Goal: Transaction & Acquisition: Purchase product/service

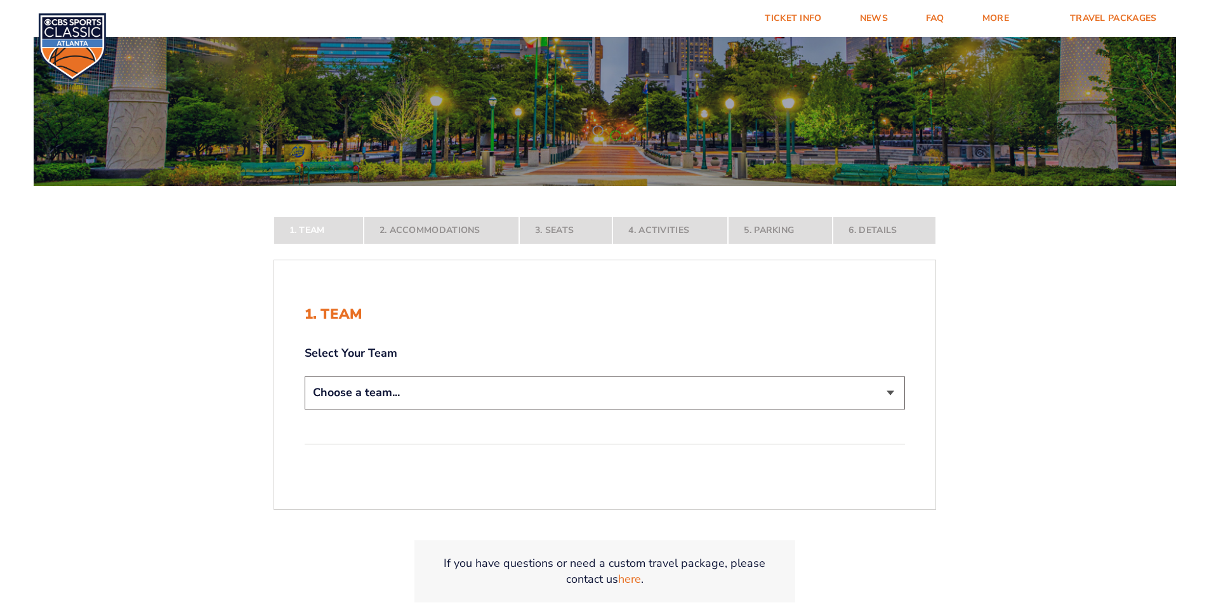
scroll to position [254, 0]
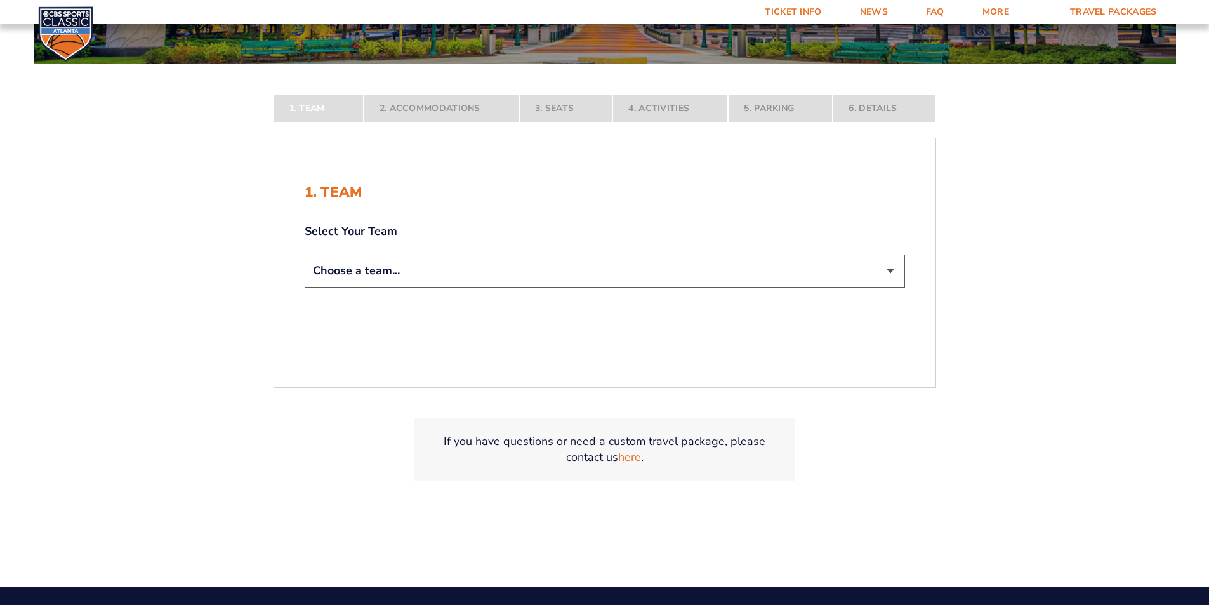
click at [884, 280] on select "Choose a team... Kentucky Wildcats Ohio State Buckeyes North Carolina Tar Heels…" at bounding box center [605, 270] width 600 height 32
select select "12956"
click at [305, 287] on select "Choose a team... Kentucky Wildcats Ohio State Buckeyes North Carolina Tar Heels…" at bounding box center [605, 270] width 600 height 32
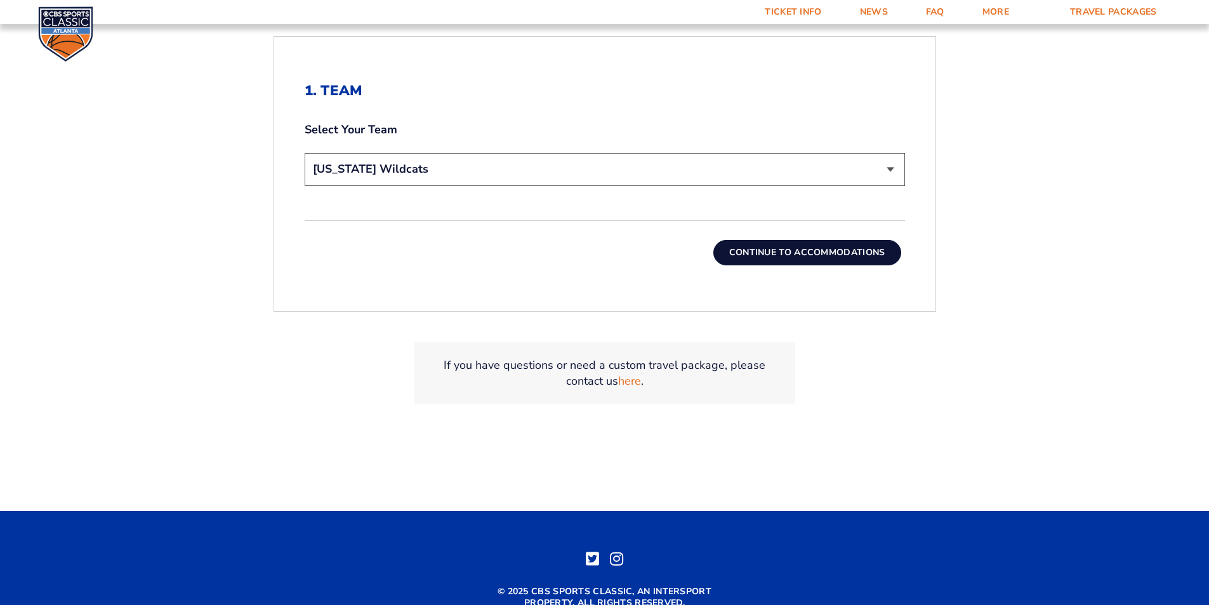
click at [817, 246] on button "Continue To Accommodations" at bounding box center [807, 252] width 188 height 25
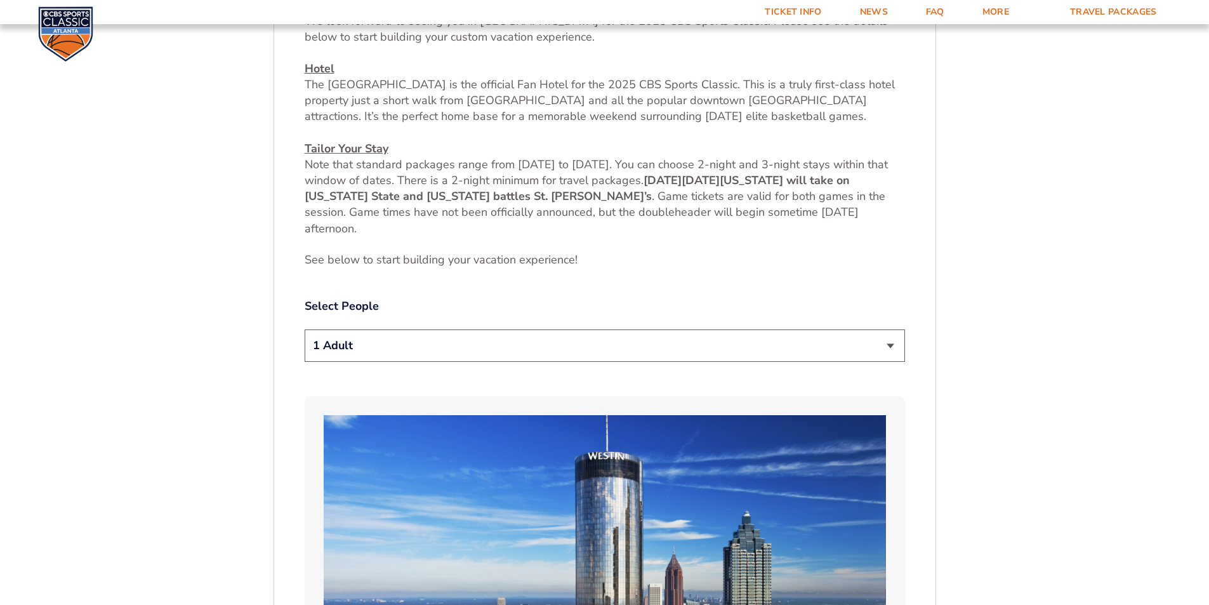
scroll to position [667, 0]
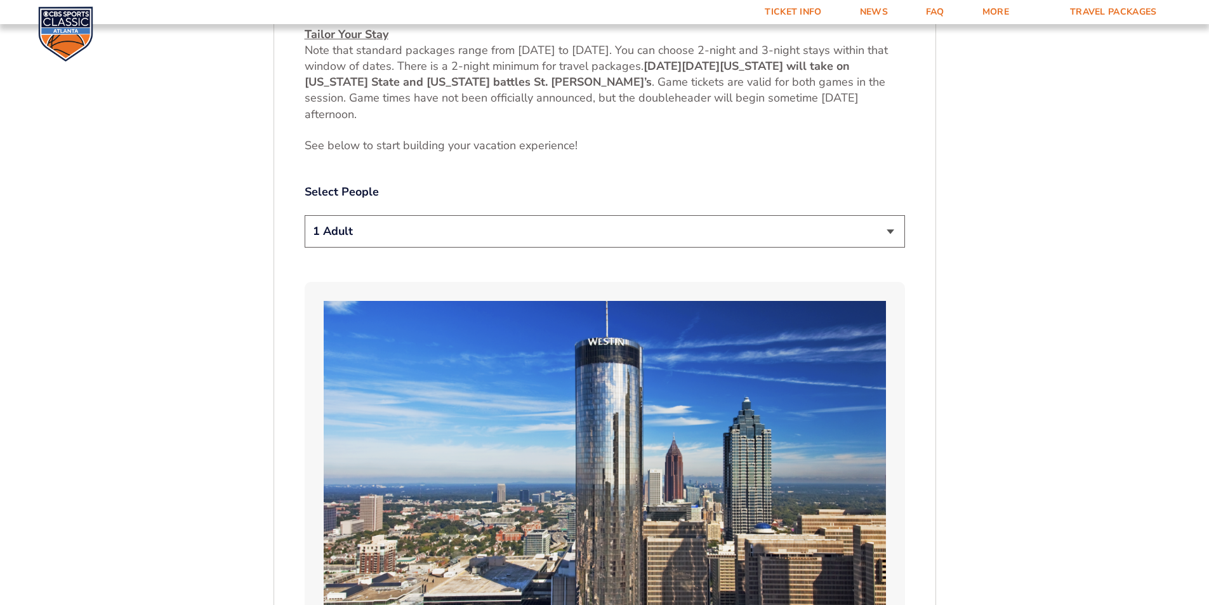
click at [877, 228] on select "1 Adult 2 Adults 3 Adults 4 Adults 2 Adults + 1 Child 2 Adults + 2 Children 2 A…" at bounding box center [605, 231] width 600 height 32
select select "2 Adults + 1 Child"
click at [305, 215] on select "1 Adult 2 Adults 3 Adults 4 Adults 2 Adults + 1 Child 2 Adults + 2 Children 2 A…" at bounding box center [605, 231] width 600 height 32
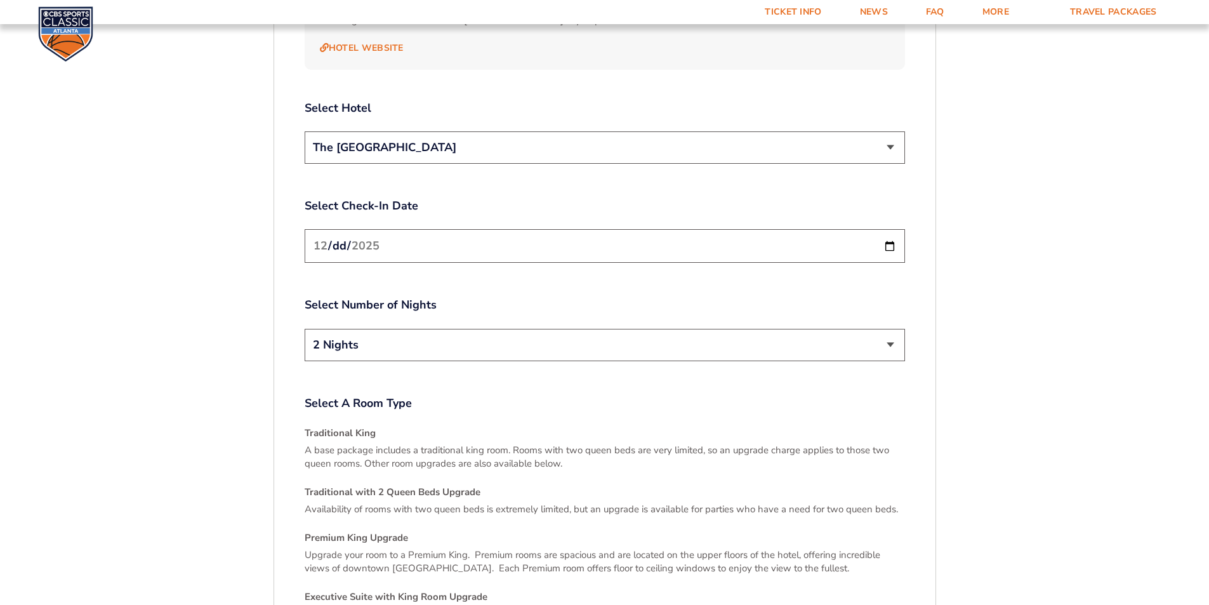
scroll to position [1555, 0]
click at [889, 233] on input "2025-12-19" at bounding box center [605, 245] width 600 height 34
click at [503, 228] on input "2025-12-19" at bounding box center [605, 245] width 600 height 34
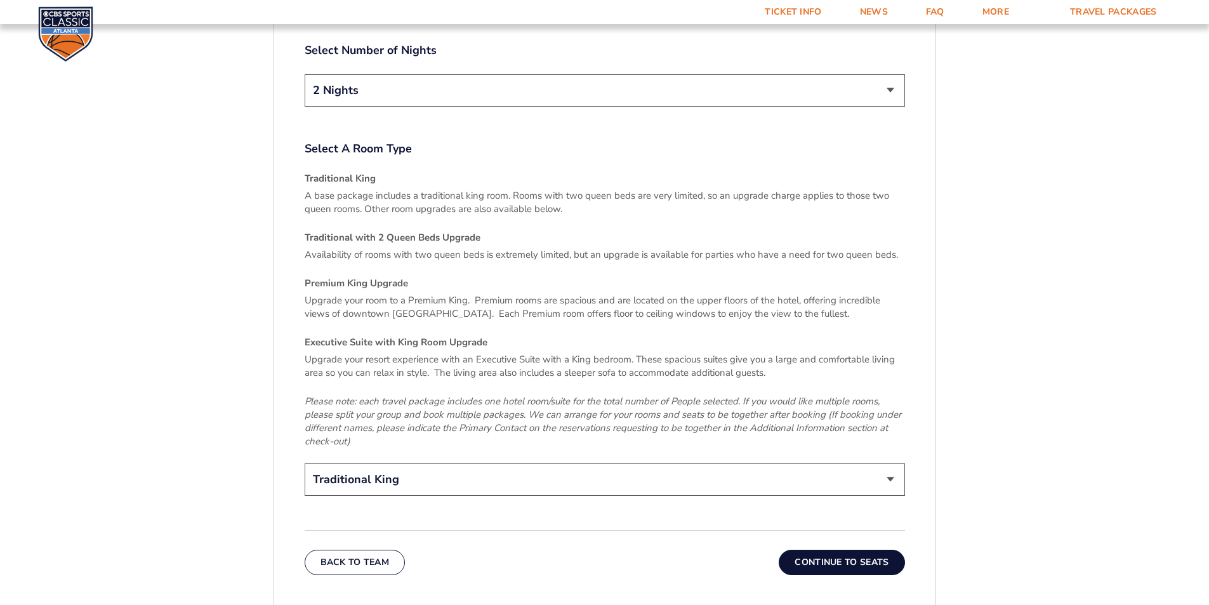
scroll to position [1999, 0]
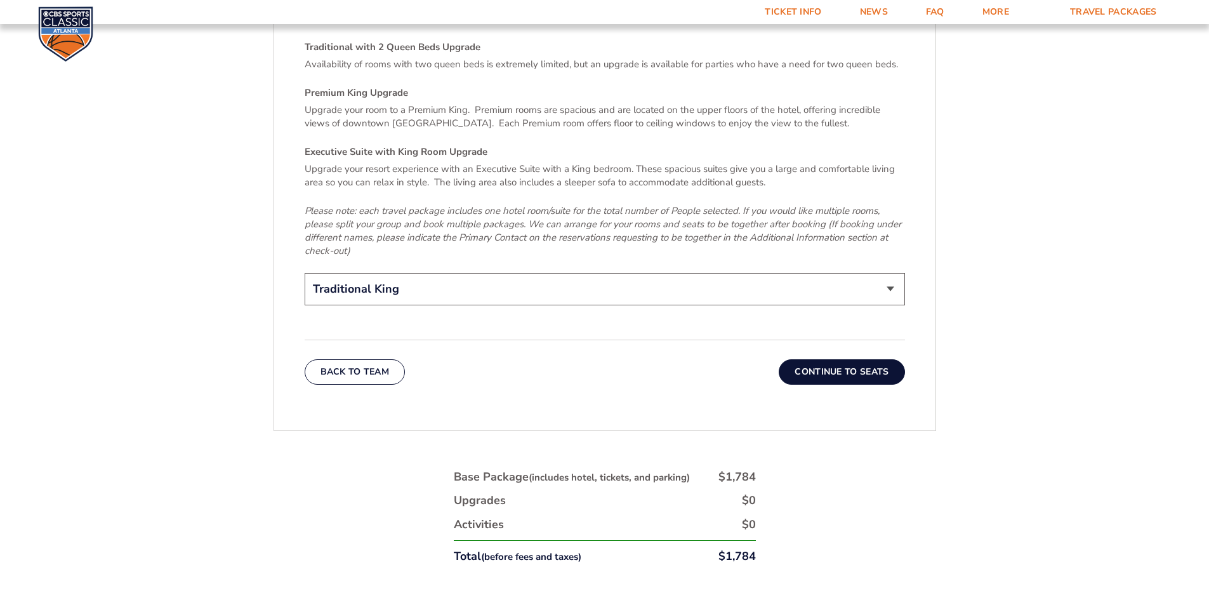
click at [890, 273] on select "Traditional King Traditional with 2 Queen Beds Upgrade (+$45 per night) Premium…" at bounding box center [605, 289] width 600 height 32
select select "Traditional with 2 Queen Beds Upgrade"
click at [305, 273] on select "Traditional King Traditional with 2 Queen Beds Upgrade (+$45 per night) Premium…" at bounding box center [605, 289] width 600 height 32
click at [846, 364] on button "Continue To Seats" at bounding box center [842, 371] width 126 height 25
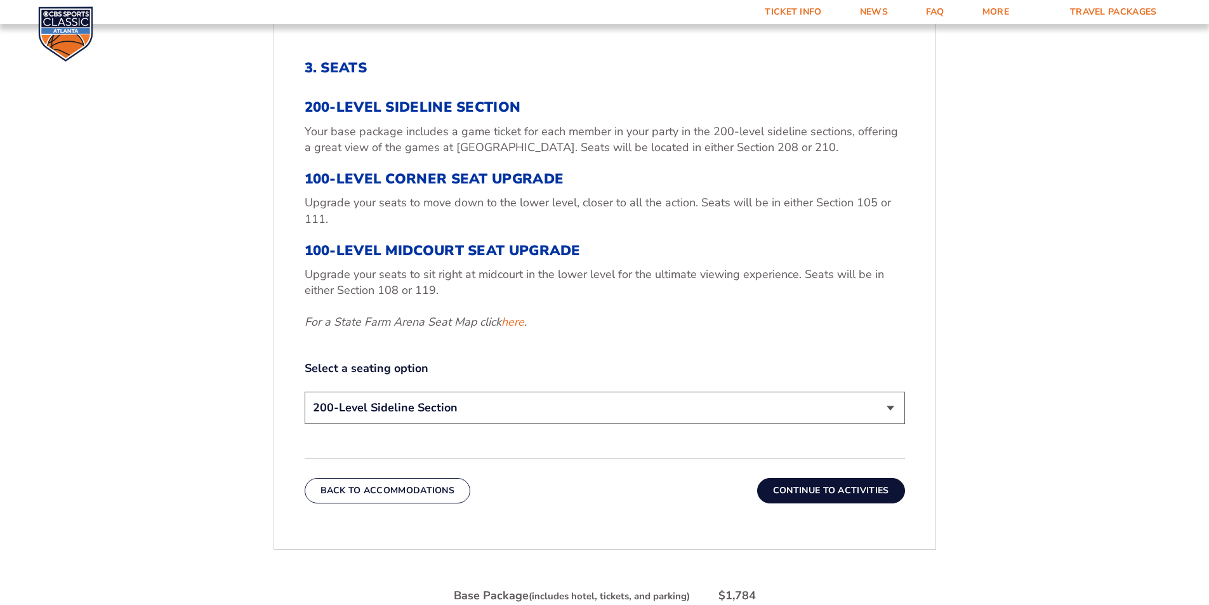
scroll to position [477, 0]
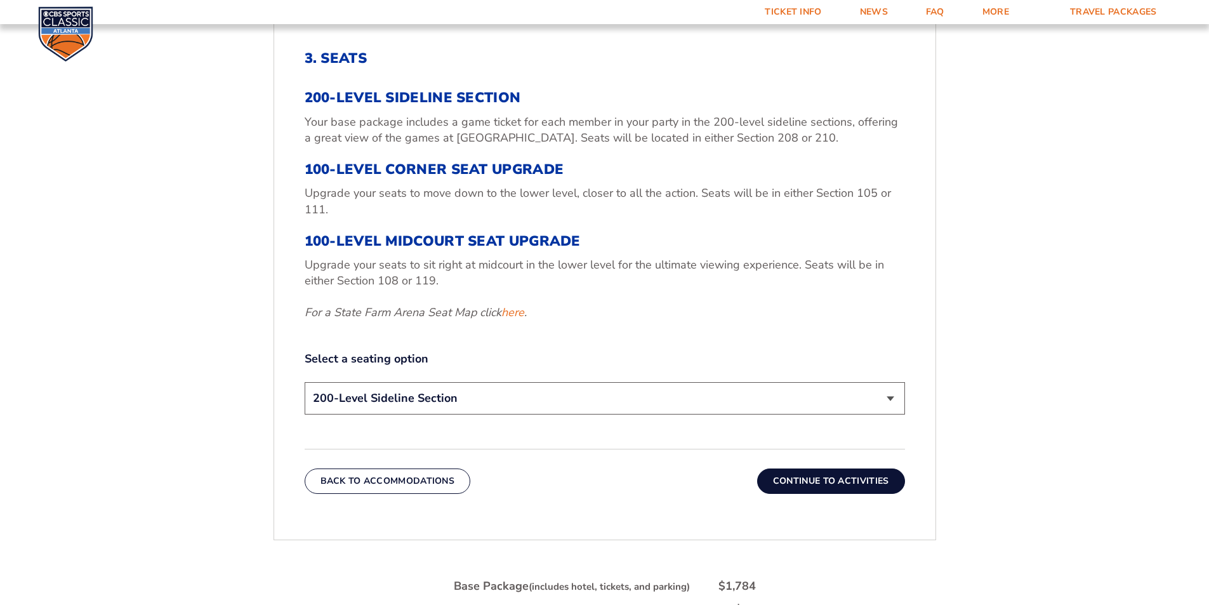
click at [895, 402] on select "200-Level Sideline Section 100-Level Corner Seat Upgrade (+$120 per person) 100…" at bounding box center [605, 398] width 600 height 32
select select "100-Level Corner Seat Upgrade"
click at [305, 382] on select "200-Level Sideline Section 100-Level Corner Seat Upgrade (+$120 per person) 100…" at bounding box center [605, 398] width 600 height 32
click at [853, 491] on button "Continue To Activities" at bounding box center [831, 480] width 148 height 25
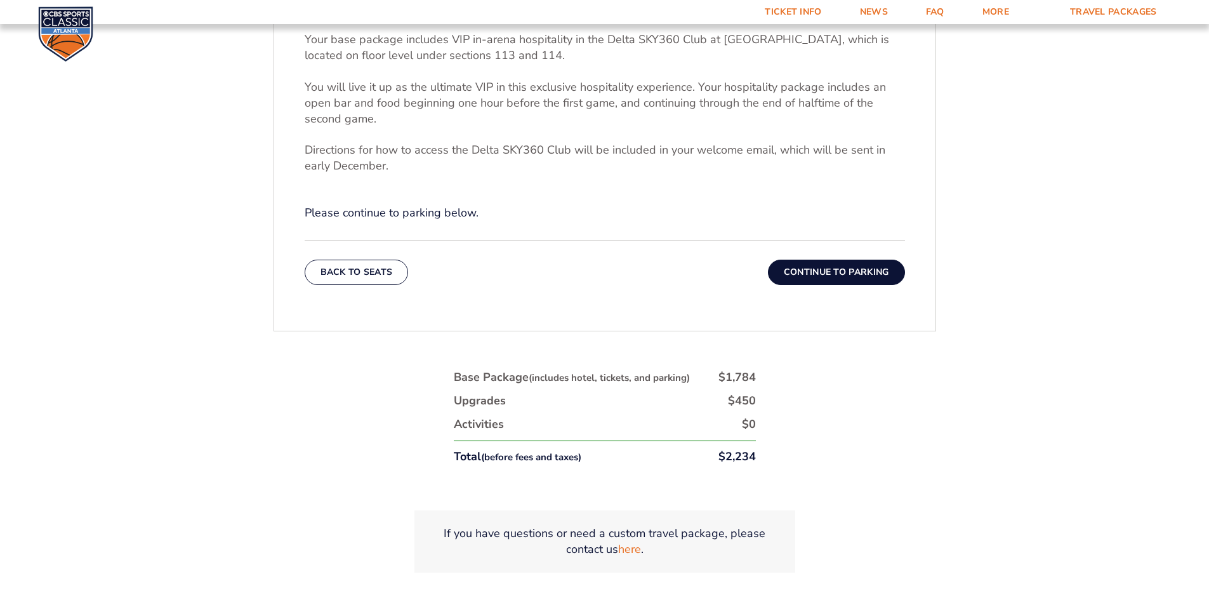
scroll to position [540, 0]
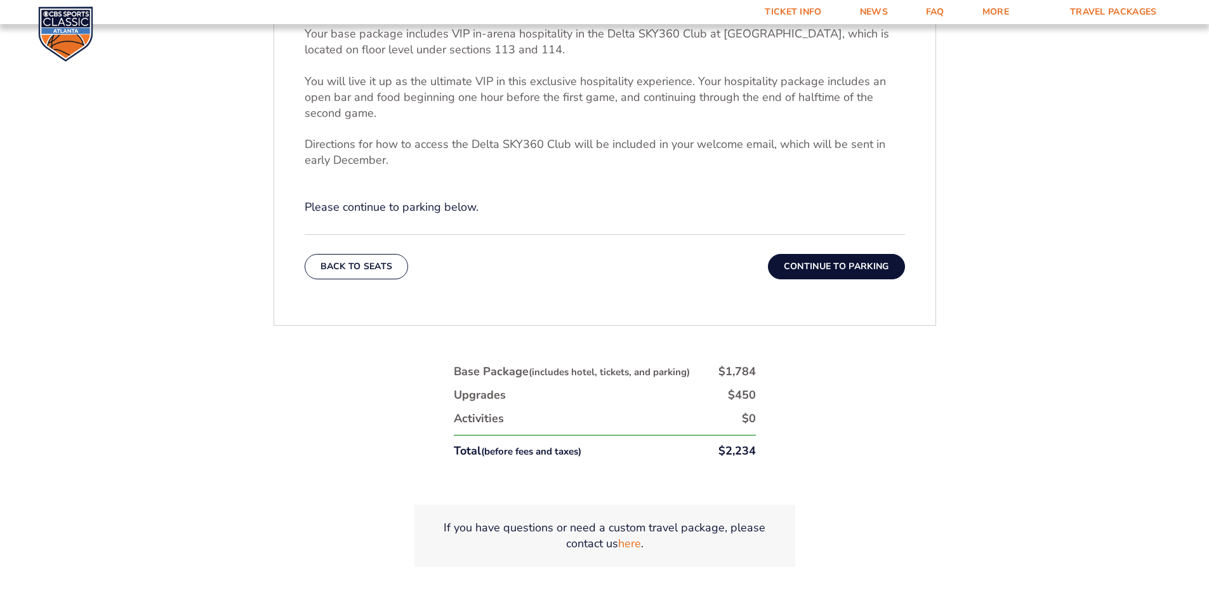
click at [842, 272] on button "Continue To Parking" at bounding box center [836, 266] width 137 height 25
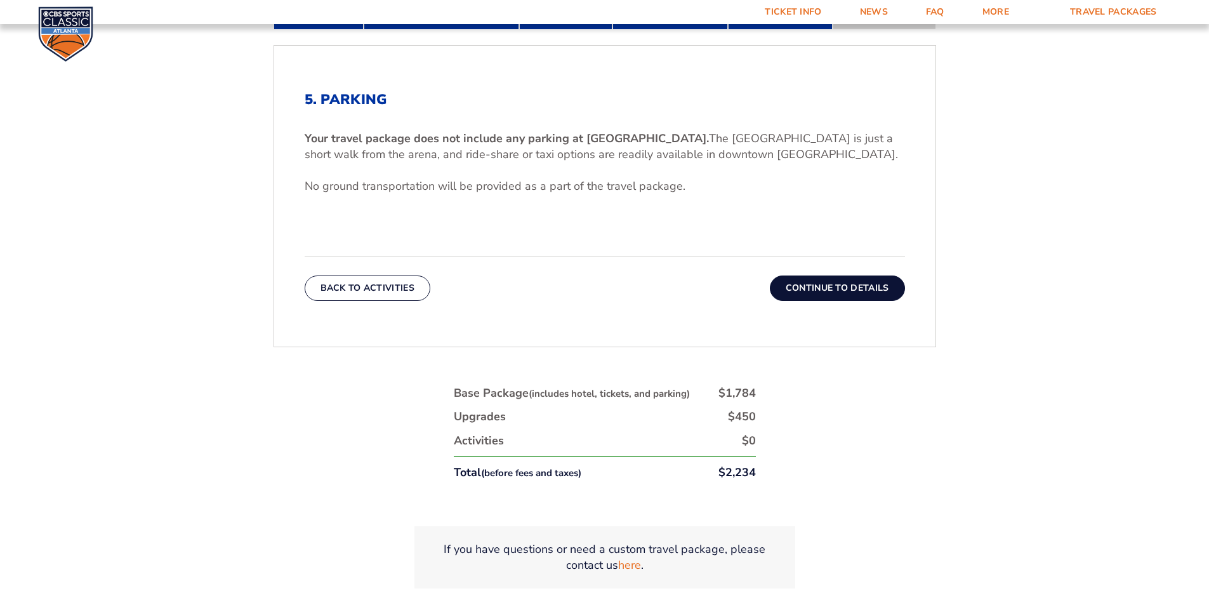
scroll to position [413, 0]
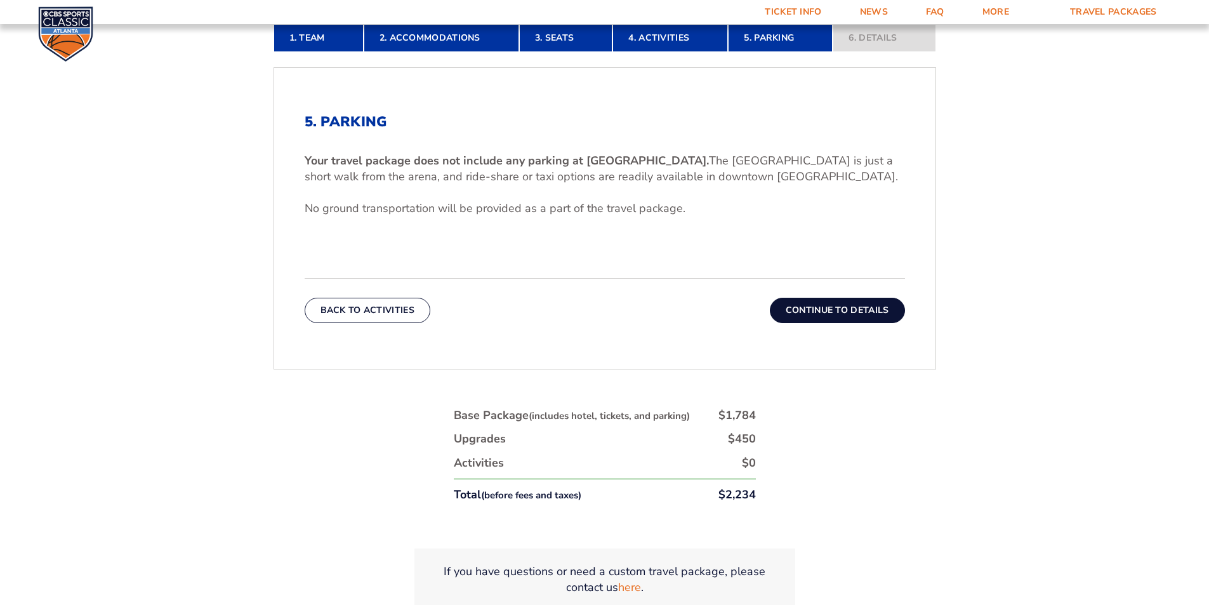
click at [835, 307] on button "Continue To Details" at bounding box center [837, 310] width 135 height 25
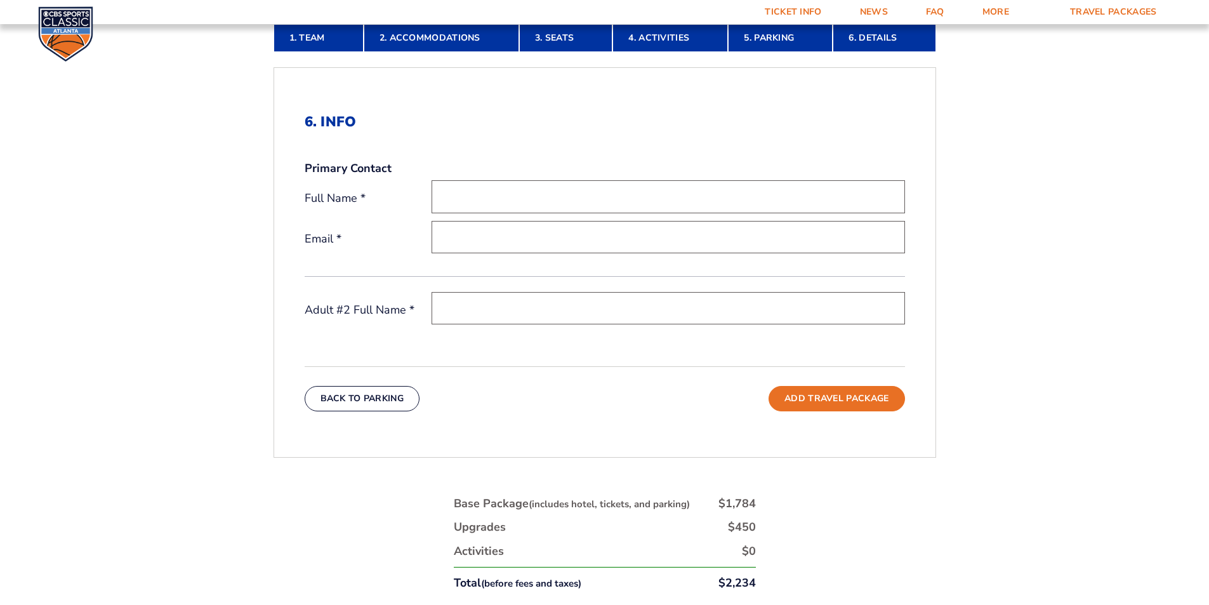
click at [572, 199] on input "text" at bounding box center [667, 196] width 473 height 32
type input "Shanna Holliday"
type input "Shanna_francis@hotmail.com"
click at [583, 298] on input "text" at bounding box center [667, 308] width 473 height 32
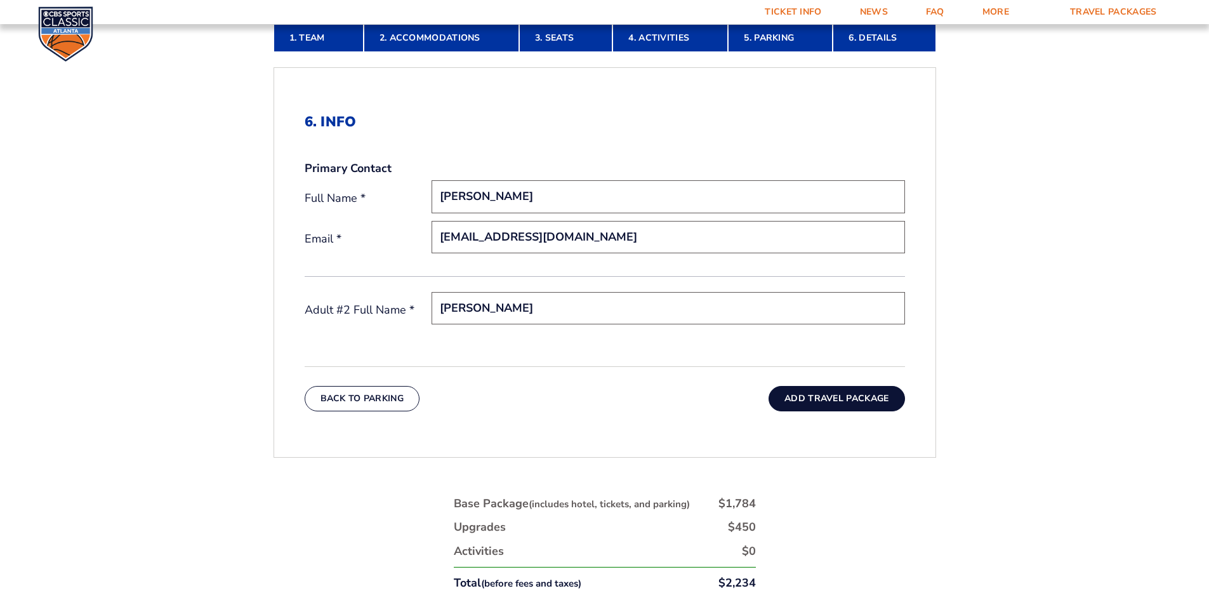
type input "Harry Watts"
click at [850, 407] on button "Add Travel Package" at bounding box center [836, 398] width 136 height 25
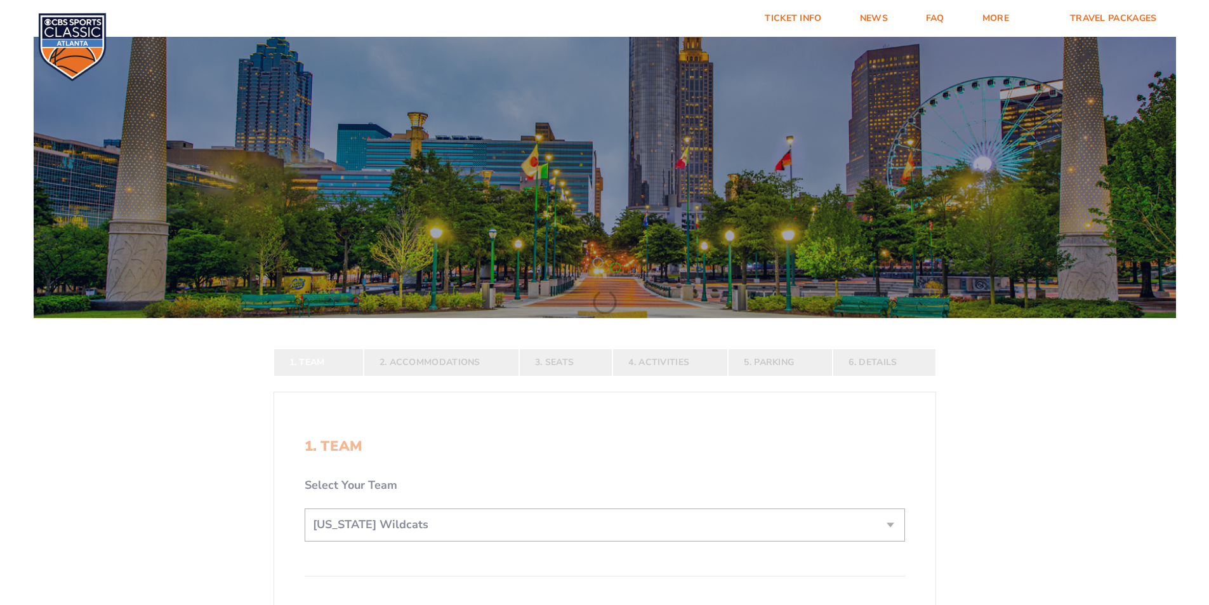
select select "12956"
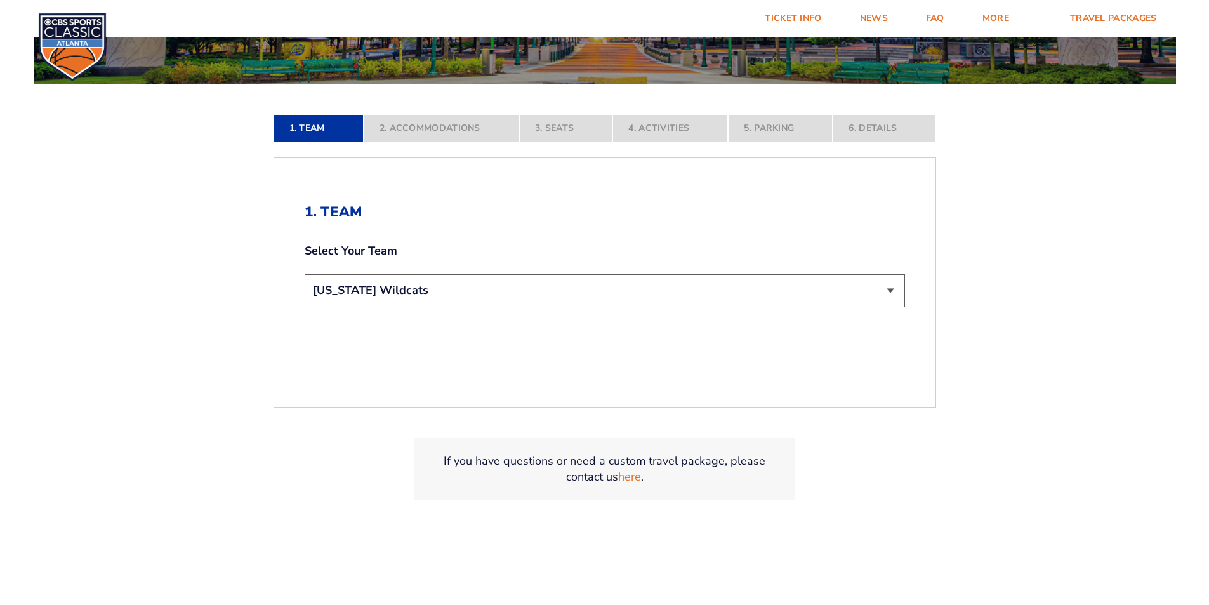
scroll to position [317, 0]
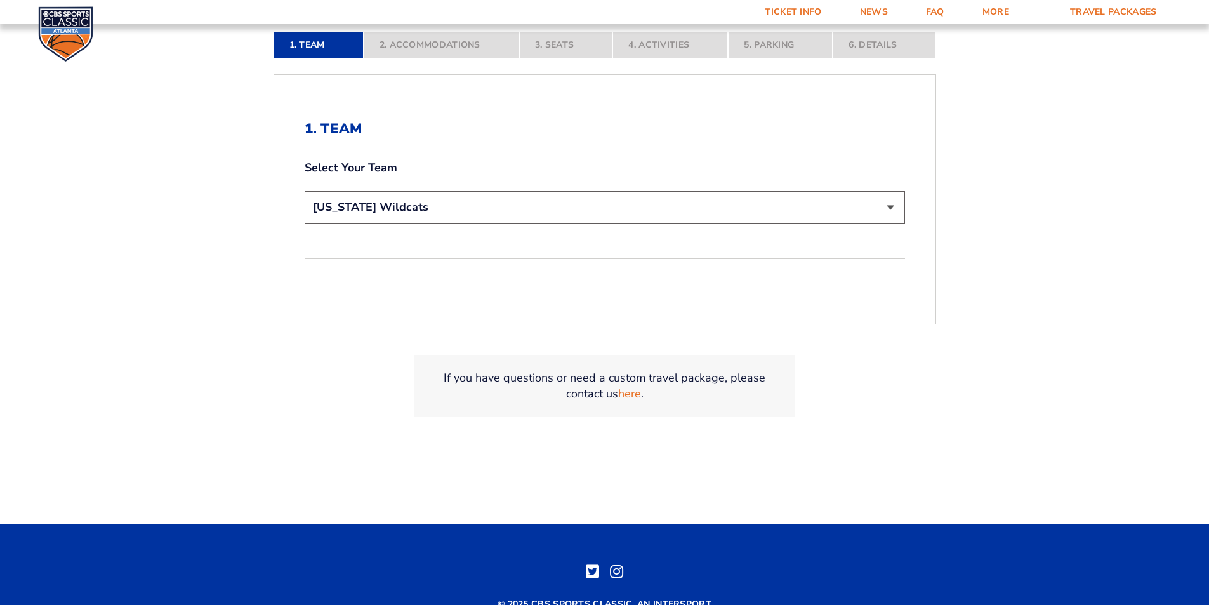
click at [886, 207] on select "Choose a team... Kentucky Wildcats Ohio State Buckeyes North Carolina Tar Heels…" at bounding box center [605, 207] width 600 height 32
click at [305, 191] on select "Choose a team... Kentucky Wildcats Ohio State Buckeyes North Carolina Tar Heels…" at bounding box center [605, 207] width 600 height 32
click at [415, 44] on nav "1. Team 2. Accommodations 3. Seats 4. Activities 5. Parking 6. Details" at bounding box center [604, 45] width 662 height 28
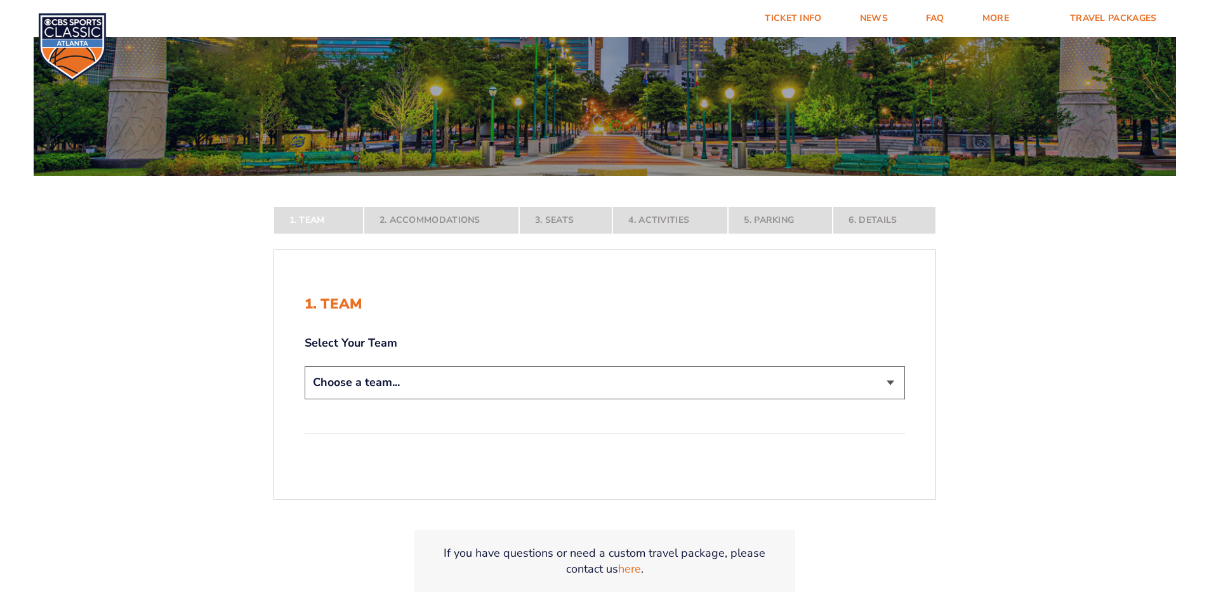
scroll to position [317, 0]
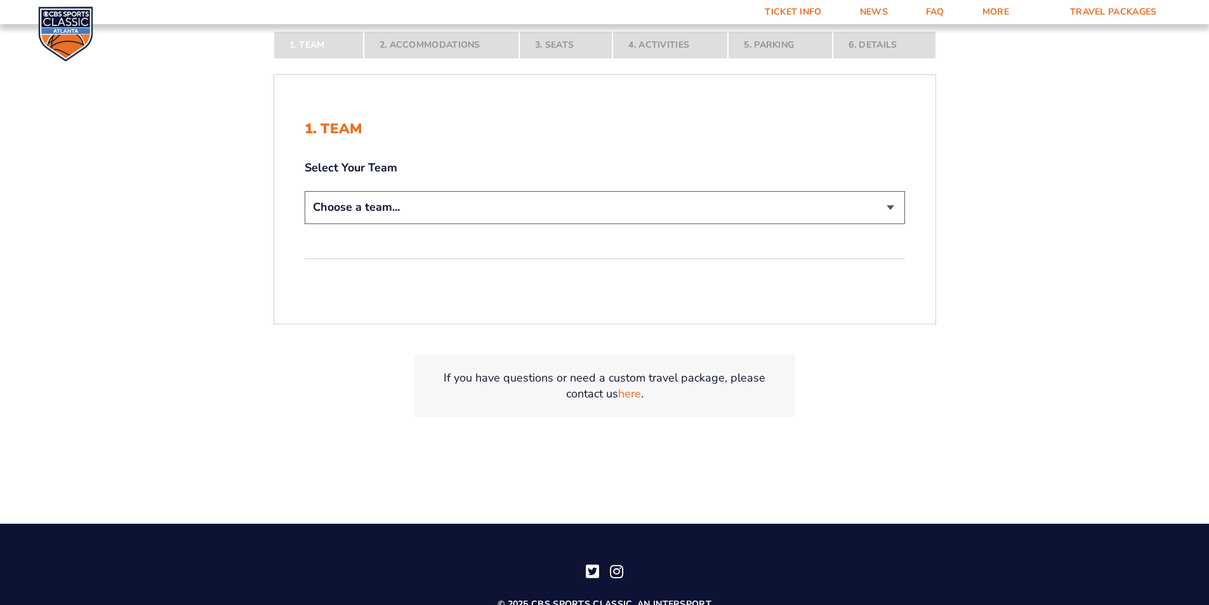
click at [891, 205] on select "Choose a team... Kentucky Wildcats Ohio State Buckeyes North Carolina Tar Heels…" at bounding box center [605, 207] width 600 height 32
select select "12956"
click at [305, 223] on select "Choose a team... Kentucky Wildcats Ohio State Buckeyes North Carolina Tar Heels…" at bounding box center [605, 207] width 600 height 32
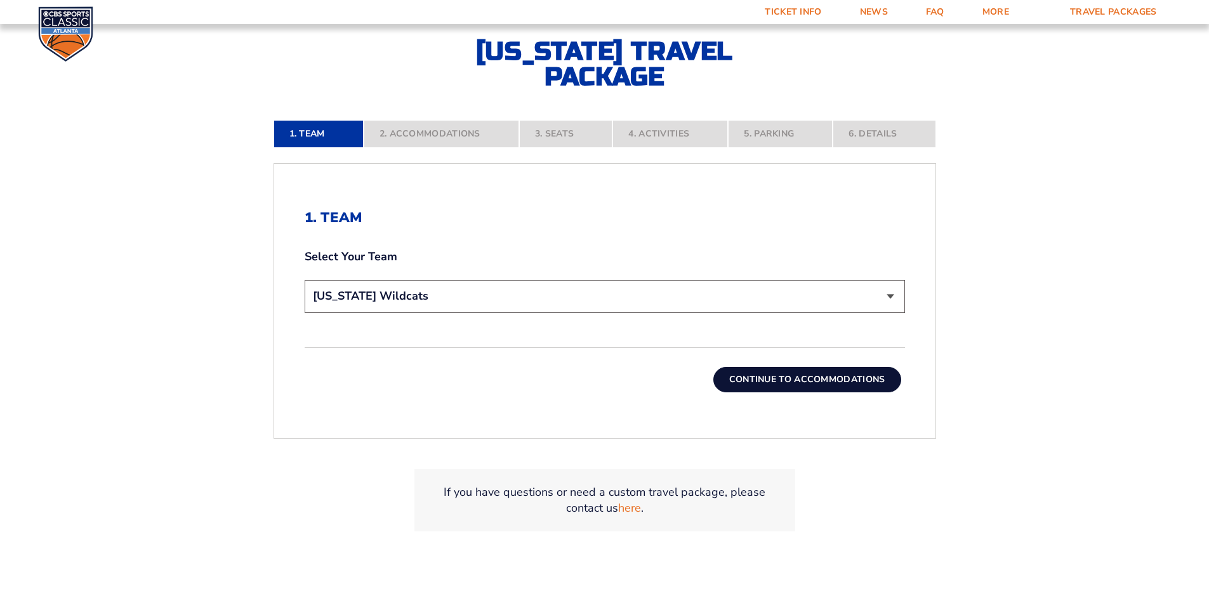
click at [794, 375] on button "Continue To Accommodations" at bounding box center [807, 379] width 188 height 25
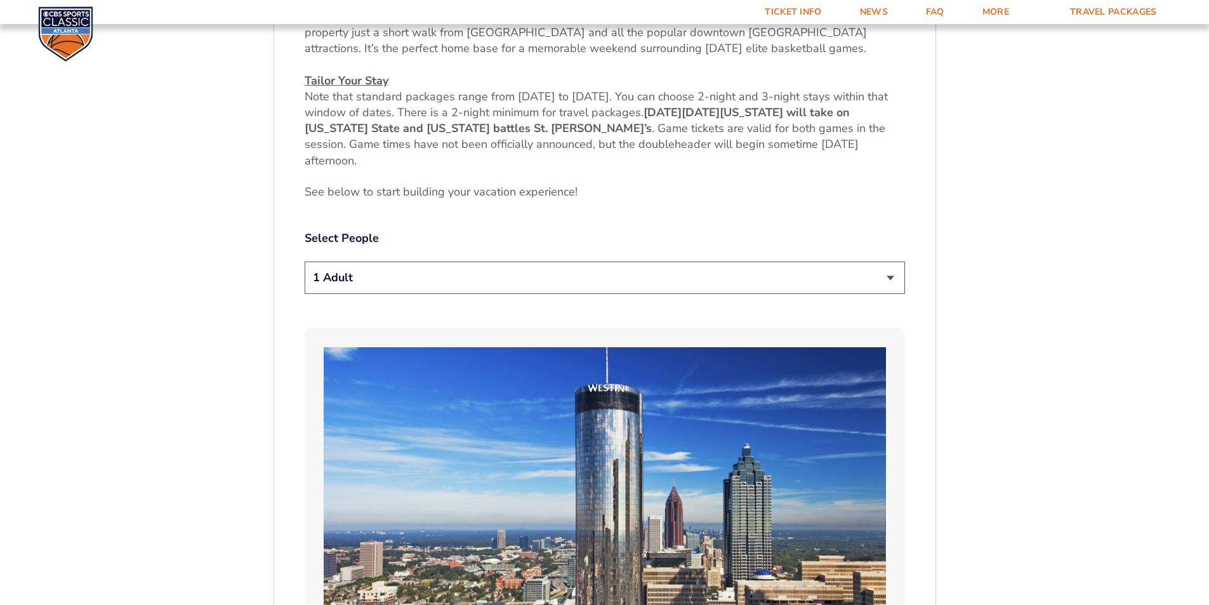
scroll to position [794, 0]
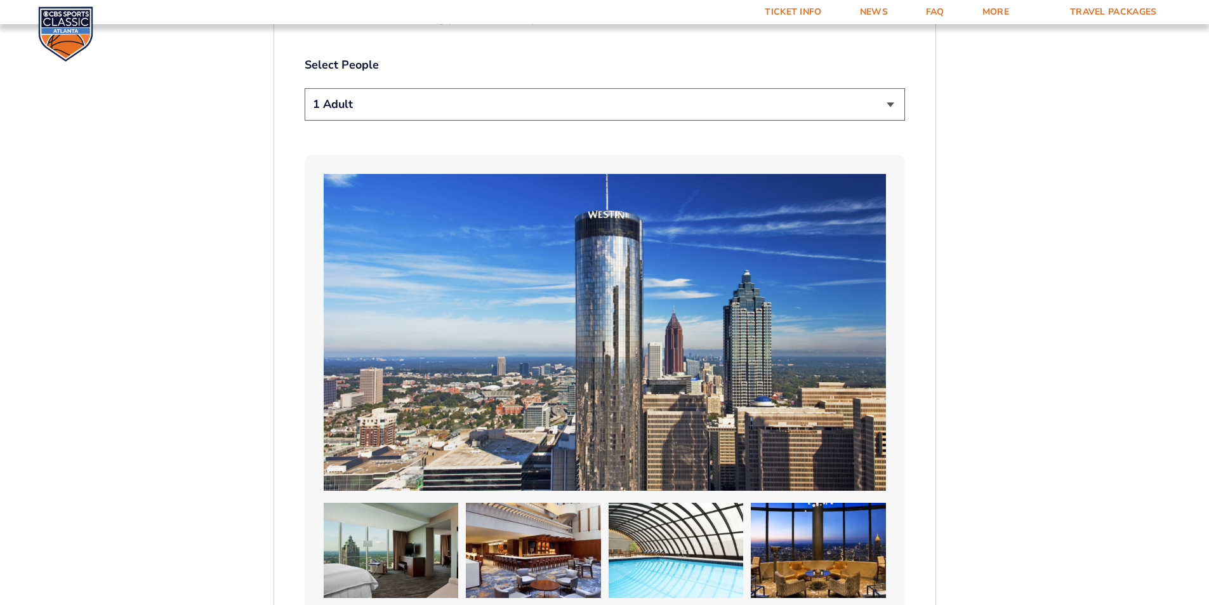
click at [889, 110] on select "1 Adult 2 Adults 3 Adults 4 Adults 2 Adults + 1 Child 2 Adults + 2 Children 2 A…" at bounding box center [605, 104] width 600 height 32
select select "2 Adults + 2 Children"
click at [305, 88] on select "1 Adult 2 Adults 3 Adults 4 Adults 2 Adults + 1 Child 2 Adults + 2 Children 2 A…" at bounding box center [605, 104] width 600 height 32
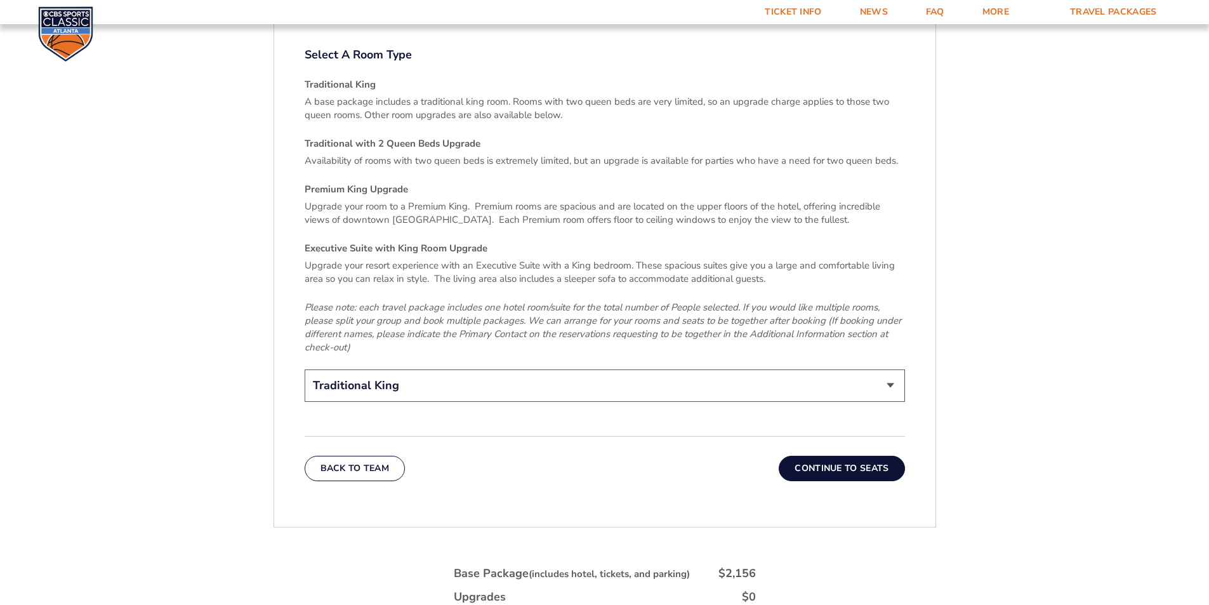
scroll to position [1999, 0]
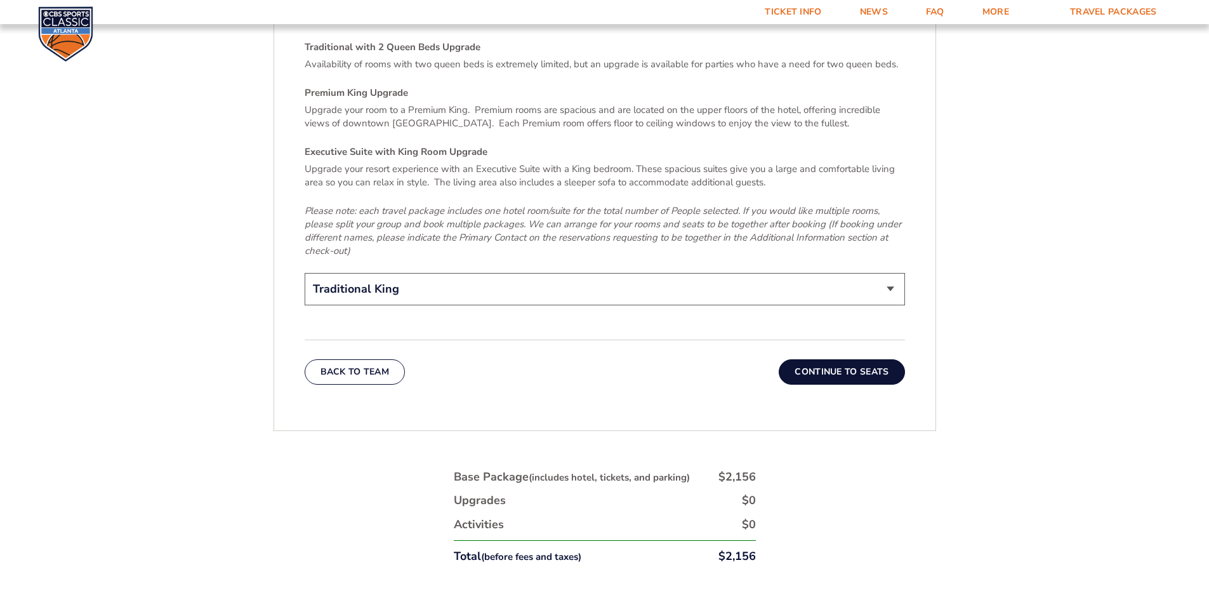
click at [716, 273] on select "Traditional King Traditional with 2 Queen Beds Upgrade (+$45 per night) Premium…" at bounding box center [605, 289] width 600 height 32
select select "Traditional with 2 Queen Beds Upgrade"
click at [305, 273] on select "Traditional King Traditional with 2 Queen Beds Upgrade (+$45 per night) Premium…" at bounding box center [605, 289] width 600 height 32
click at [831, 361] on button "Continue To Seats" at bounding box center [842, 371] width 126 height 25
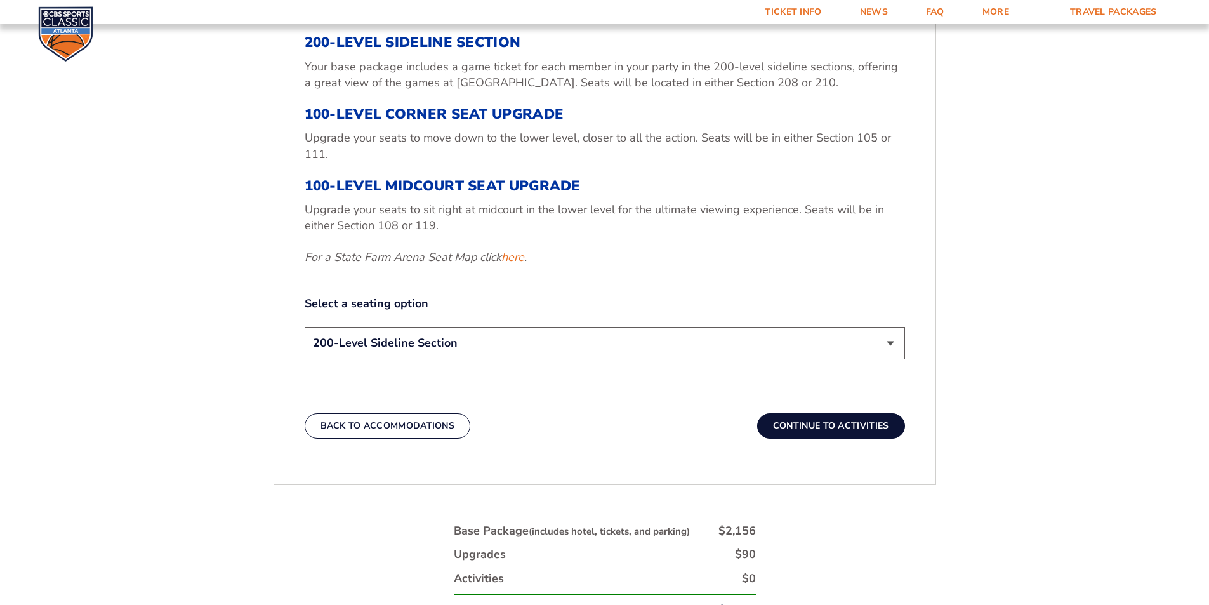
scroll to position [603, 0]
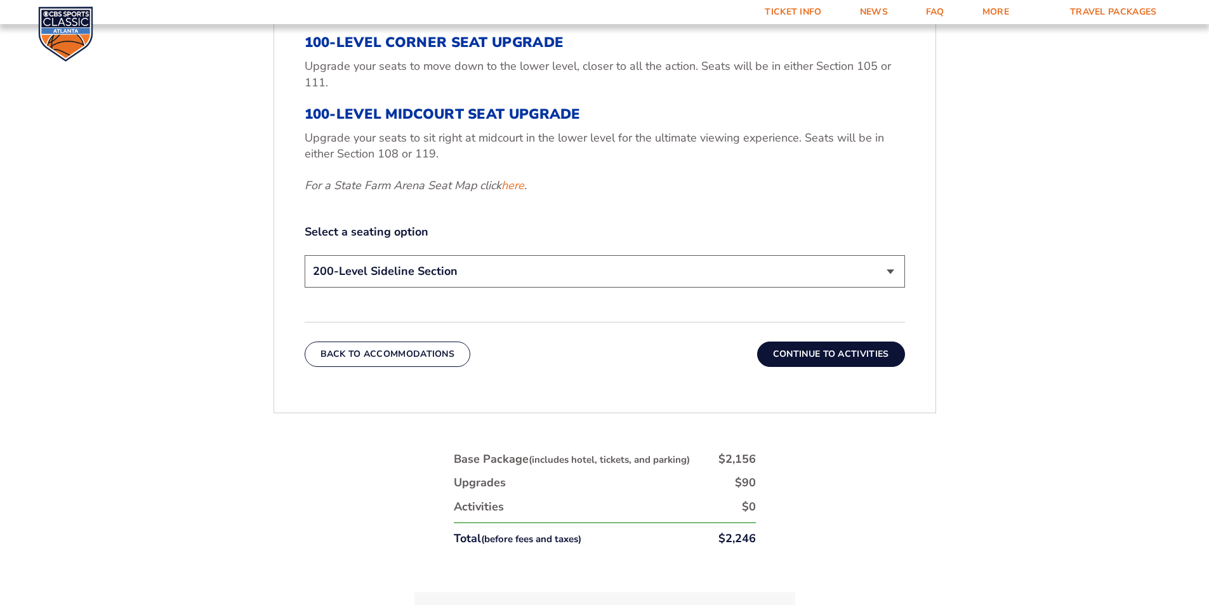
click at [453, 272] on select "200-Level Sideline Section 100-Level Corner Seat Upgrade (+$120 per person) 100…" at bounding box center [605, 271] width 600 height 32
select select "100-Level Corner Seat Upgrade"
click at [305, 255] on select "200-Level Sideline Section 100-Level Corner Seat Upgrade (+$120 per person) 100…" at bounding box center [605, 271] width 600 height 32
click at [804, 362] on button "Continue To Activities" at bounding box center [831, 353] width 148 height 25
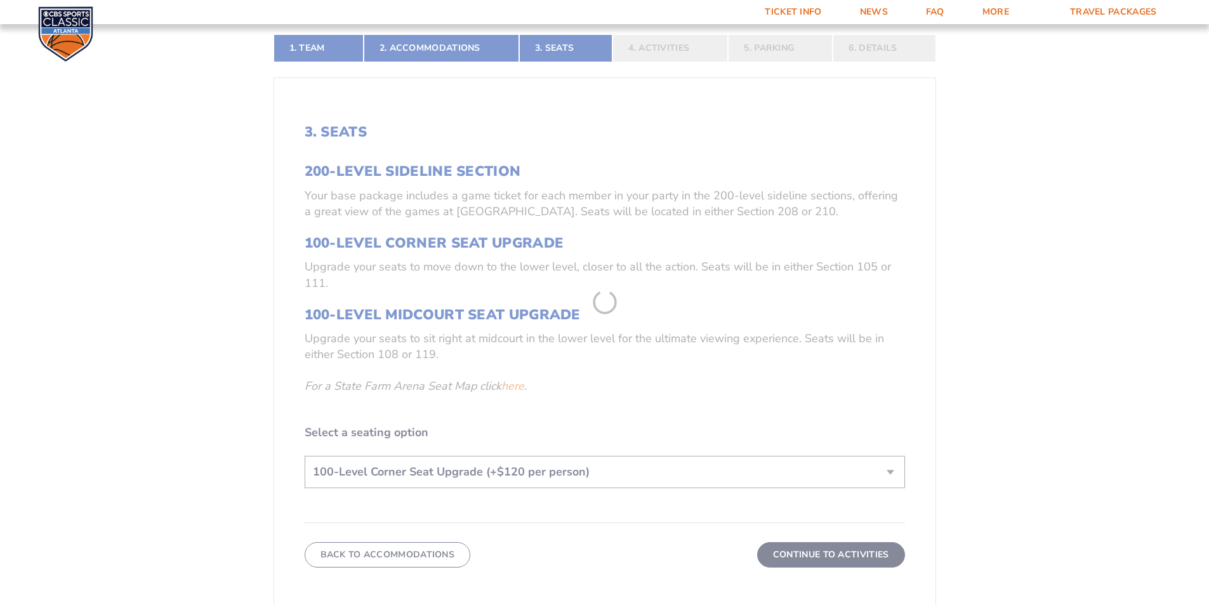
scroll to position [286, 0]
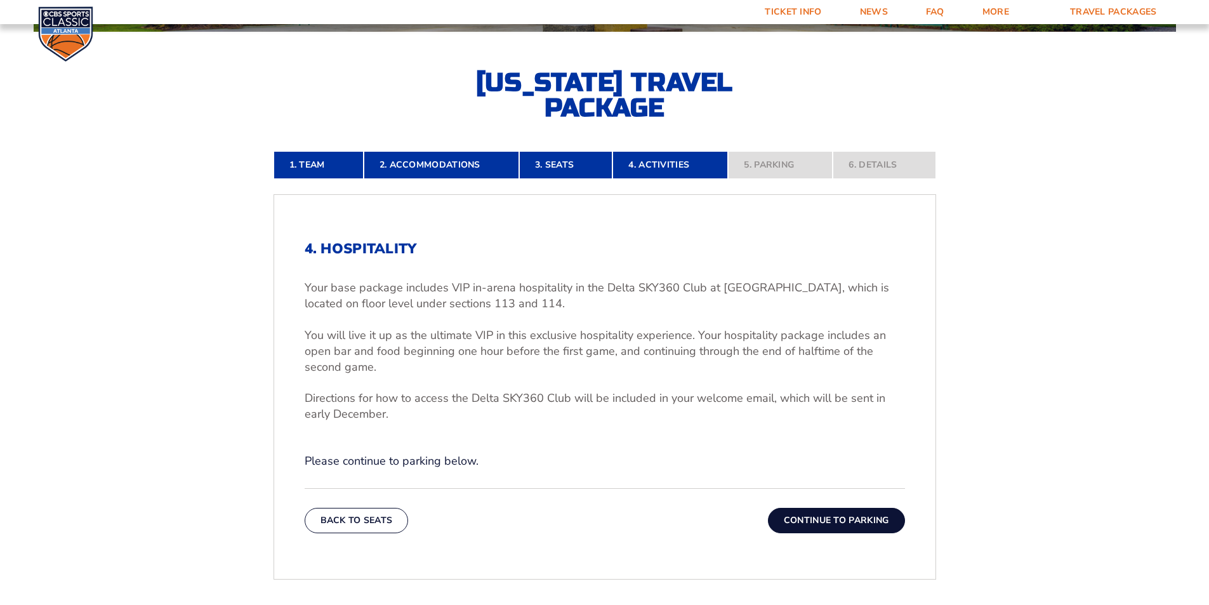
click at [810, 522] on button "Continue To Parking" at bounding box center [836, 520] width 137 height 25
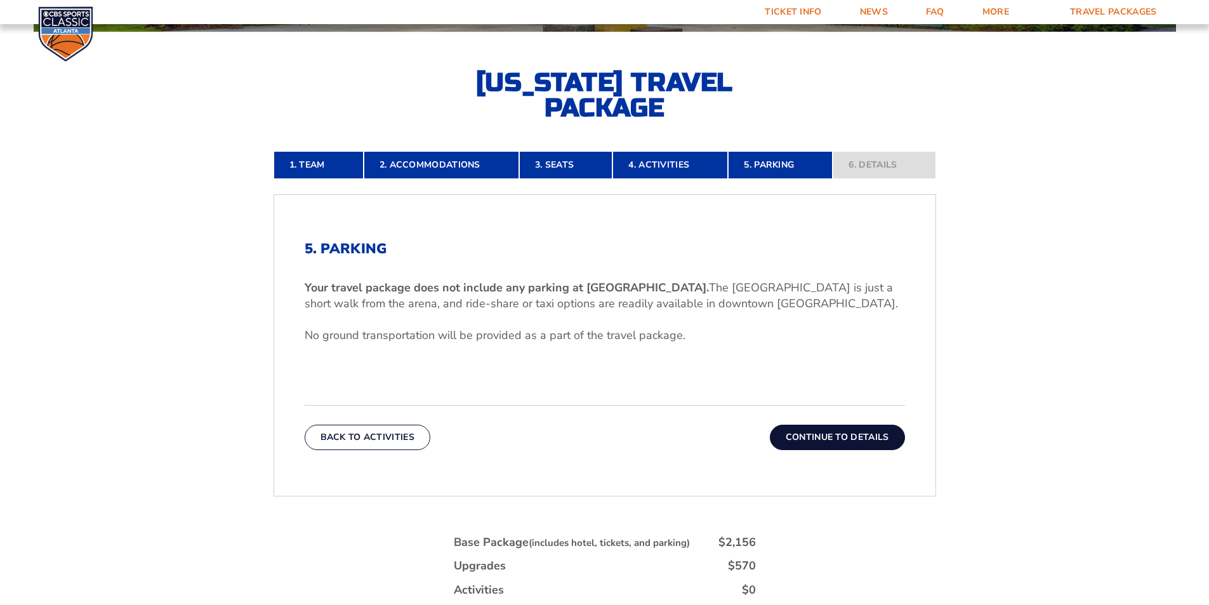
click at [836, 430] on button "Continue To Details" at bounding box center [837, 436] width 135 height 25
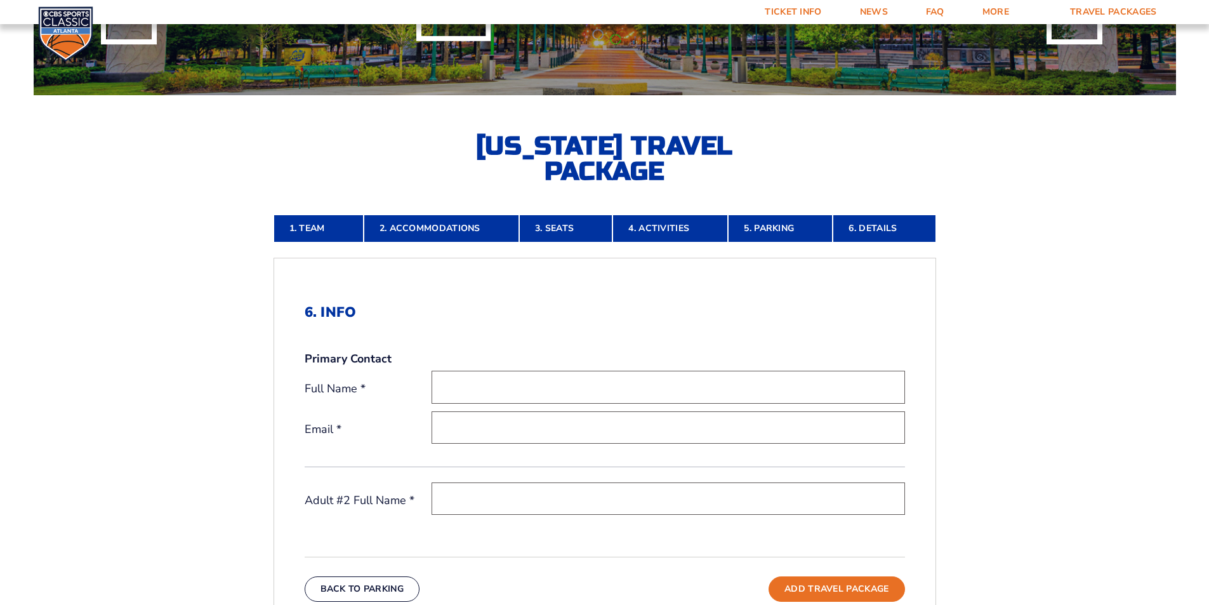
scroll to position [477, 0]
